Goal: Transaction & Acquisition: Register for event/course

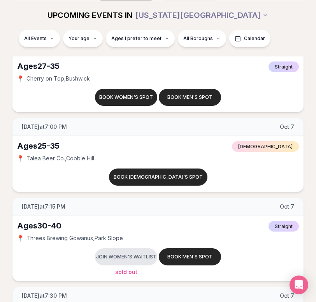
scroll to position [878, 0]
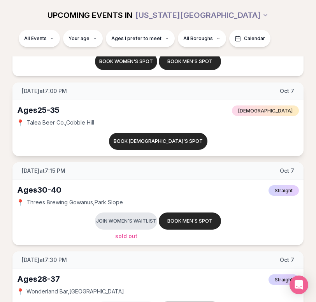
click at [174, 114] on div "Ages [DEMOGRAPHIC_DATA] [DEMOGRAPHIC_DATA]" at bounding box center [157, 110] width 281 height 11
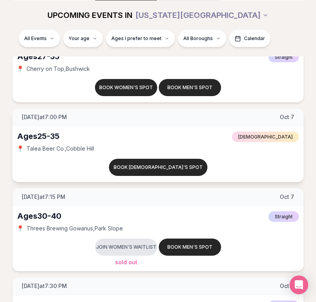
scroll to position [837, 0]
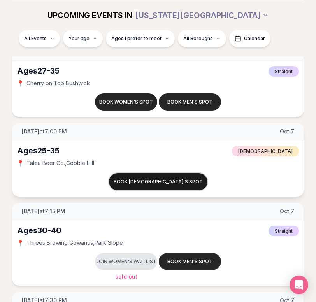
click at [154, 179] on button "Book [DEMOGRAPHIC_DATA]'s spot" at bounding box center [158, 181] width 98 height 17
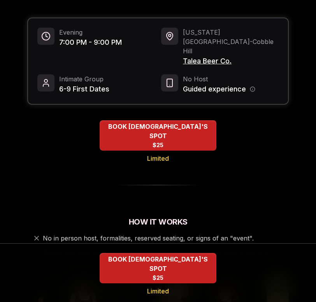
scroll to position [328, 0]
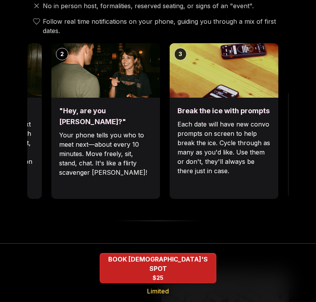
click at [170, 67] on img at bounding box center [224, 70] width 109 height 54
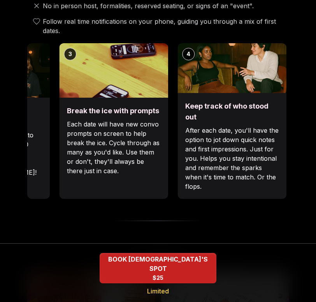
click at [97, 119] on p "Each date will have new convo prompts on screen to help break the ice. Cycle th…" at bounding box center [113, 147] width 93 height 56
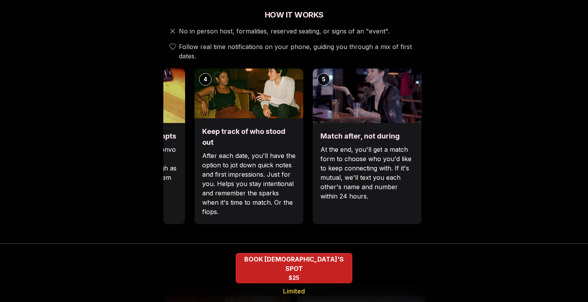
scroll to position [511, 0]
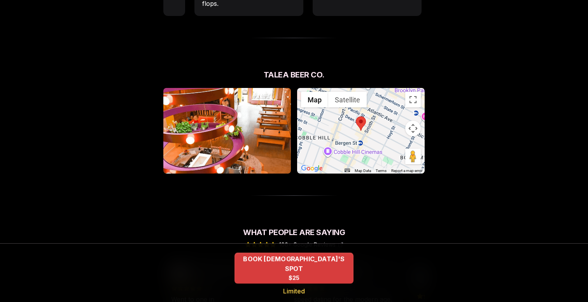
click at [281, 272] on span "BOOK [DEMOGRAPHIC_DATA]'S SPOT" at bounding box center [293, 263] width 119 height 19
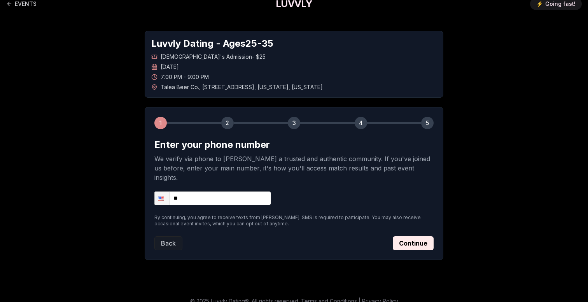
click at [215, 191] on input "**" at bounding box center [212, 198] width 117 height 14
type input "**********"
click at [315, 238] on button "Continue" at bounding box center [413, 243] width 41 height 14
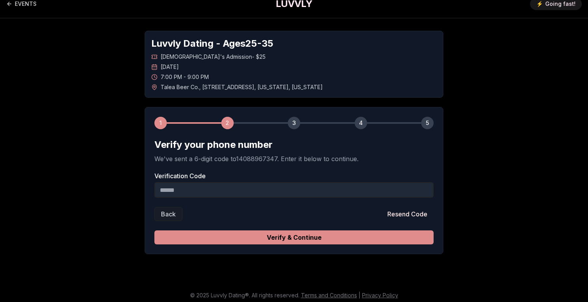
click at [271, 240] on button "Verify & Continue" at bounding box center [293, 237] width 279 height 14
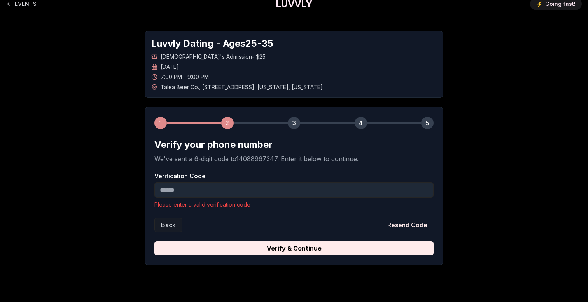
click at [234, 187] on input "Verification Code" at bounding box center [293, 190] width 279 height 16
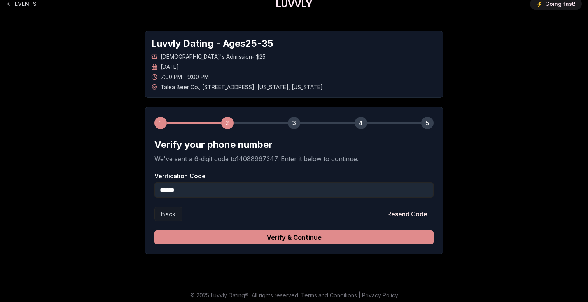
type input "******"
click at [315, 240] on button "Verify & Continue" at bounding box center [293, 237] width 279 height 14
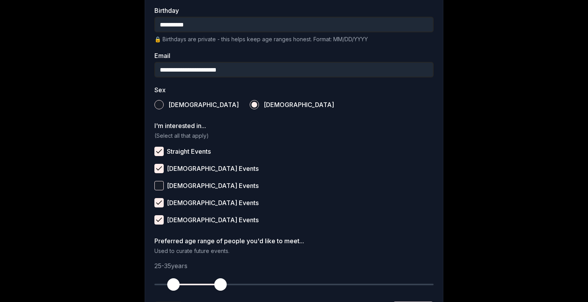
scroll to position [284, 0]
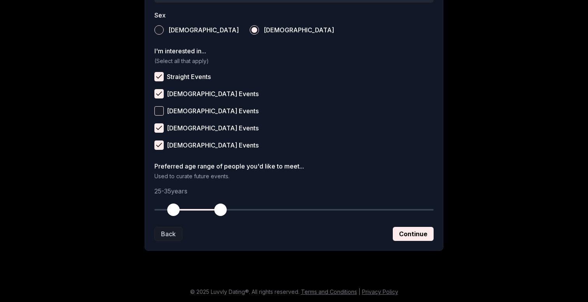
click at [172, 207] on span "button" at bounding box center [173, 209] width 12 height 12
click at [315, 232] on button "Continue" at bounding box center [413, 234] width 41 height 14
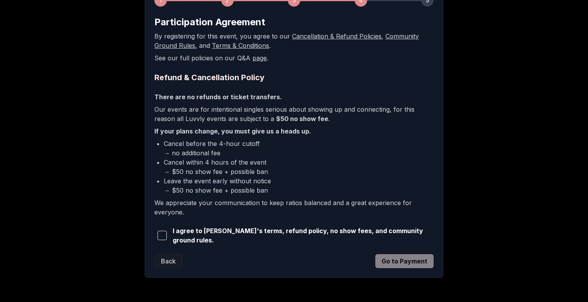
scroll to position [143, 0]
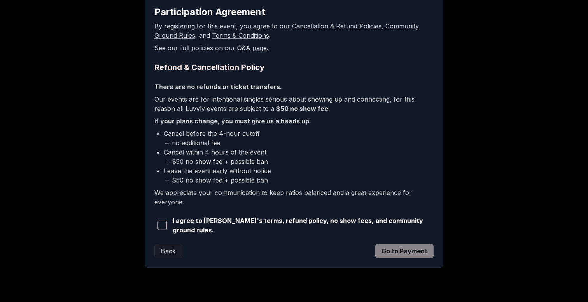
click at [164, 226] on span "button" at bounding box center [161, 224] width 9 height 9
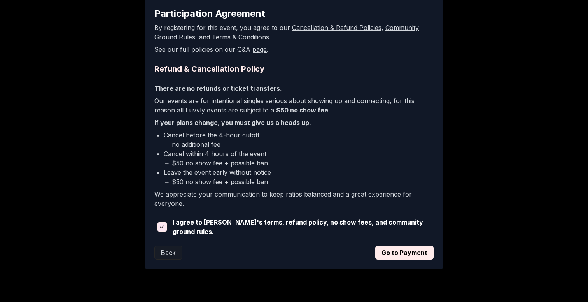
scroll to position [158, 0]
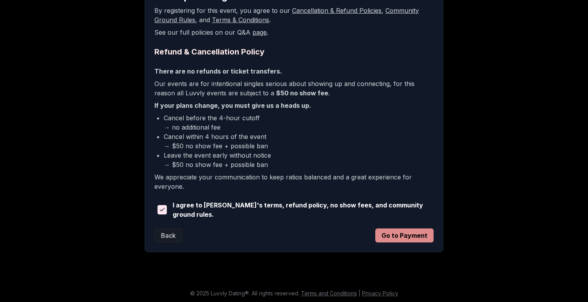
click at [315, 238] on button "Go to Payment" at bounding box center [404, 235] width 58 height 14
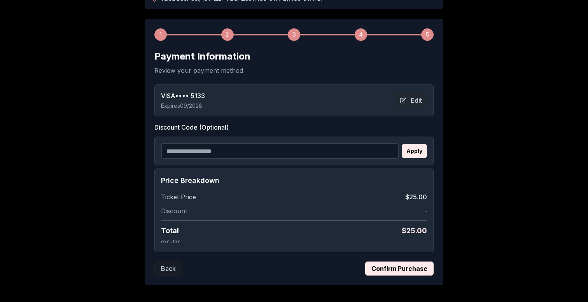
scroll to position [88, 0]
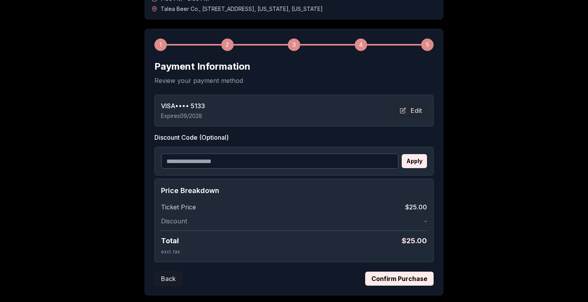
click at [315, 281] on button "Confirm Purchase" at bounding box center [399, 278] width 68 height 14
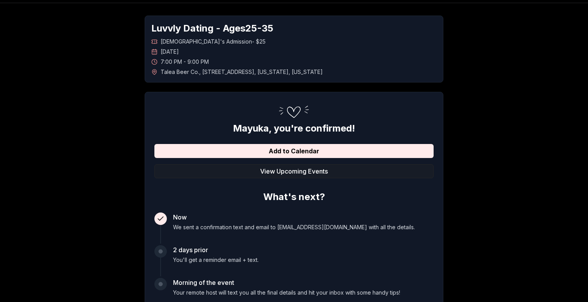
scroll to position [24, 0]
